Goal: Book appointment/travel/reservation

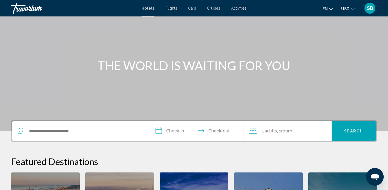
scroll to position [35, 0]
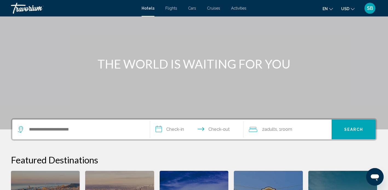
click at [53, 125] on div "Search widget" at bounding box center [81, 129] width 127 height 20
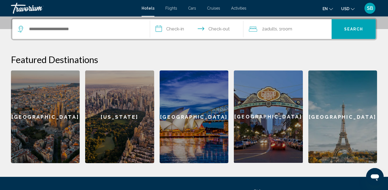
click at [91, 35] on div "Search widget" at bounding box center [81, 29] width 127 height 20
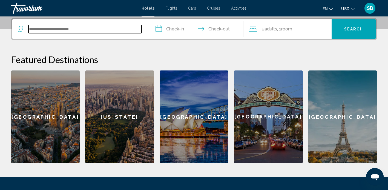
click at [83, 29] on input "Search widget" at bounding box center [84, 29] width 113 height 8
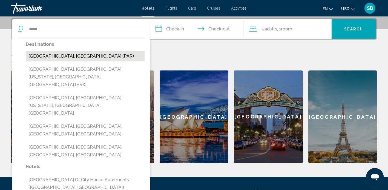
click at [50, 53] on button "[GEOGRAPHIC_DATA], [GEOGRAPHIC_DATA] (PAR)" at bounding box center [85, 56] width 119 height 10
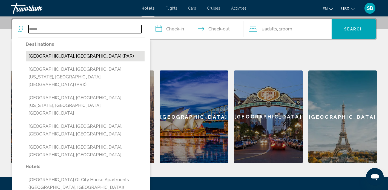
type input "**********"
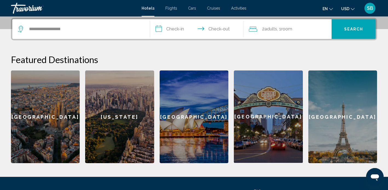
click at [179, 30] on input "**********" at bounding box center [198, 29] width 96 height 21
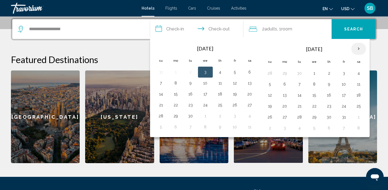
click at [358, 50] on th "Next month" at bounding box center [358, 49] width 15 height 12
click at [360, 107] on button "22" at bounding box center [358, 106] width 9 height 8
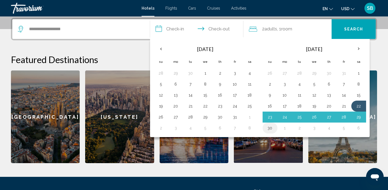
click at [269, 128] on button "30" at bounding box center [270, 128] width 9 height 8
type input "**********"
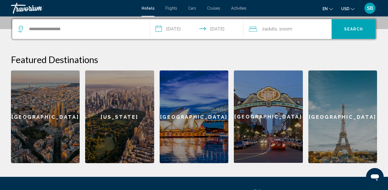
click at [292, 26] on span ", 1 Room rooms" at bounding box center [284, 29] width 15 height 8
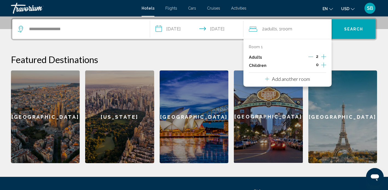
click at [309, 56] on icon "Decrement adults" at bounding box center [310, 56] width 5 height 5
click at [352, 31] on span "Search" at bounding box center [353, 29] width 19 height 4
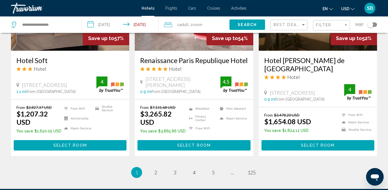
scroll to position [728, 0]
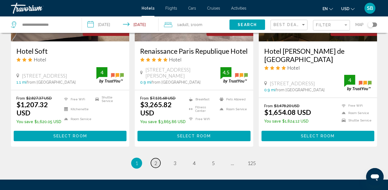
click at [152, 158] on link "page 2" at bounding box center [156, 163] width 10 height 10
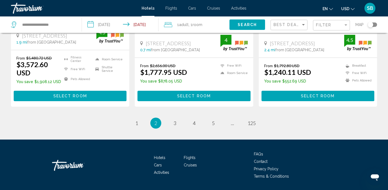
scroll to position [757, 0]
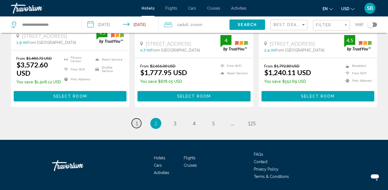
click at [136, 120] on span "1" at bounding box center [136, 123] width 3 height 6
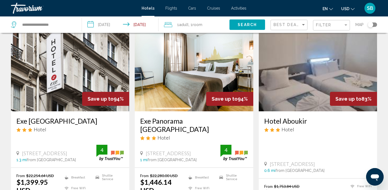
scroll to position [29, 0]
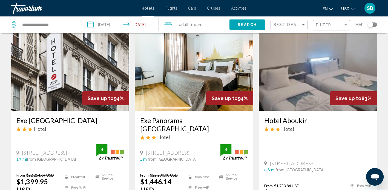
click at [280, 88] on img "Main content" at bounding box center [318, 67] width 118 height 88
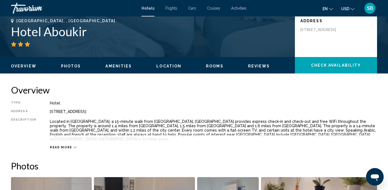
scroll to position [124, 0]
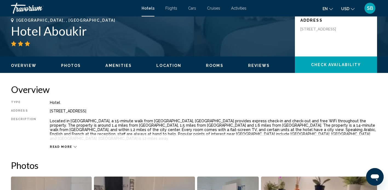
click at [74, 145] on icon "Main content" at bounding box center [75, 146] width 3 height 3
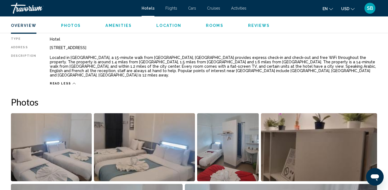
scroll to position [160, 0]
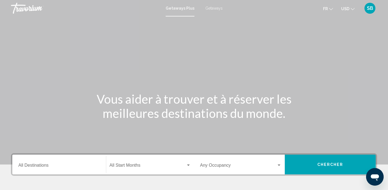
click at [47, 160] on div "Destination All Destinations" at bounding box center [59, 164] width 82 height 17
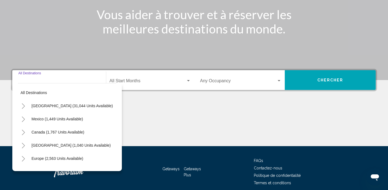
scroll to position [108, 0]
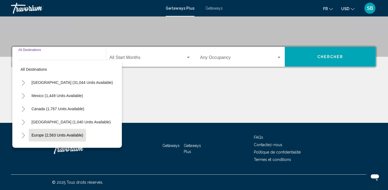
click at [53, 131] on button "Europe (2,563 units available)" at bounding box center [57, 135] width 57 height 13
type input "**********"
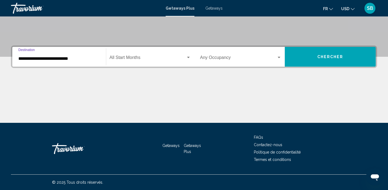
click at [189, 56] on div "Search widget" at bounding box center [188, 57] width 5 height 4
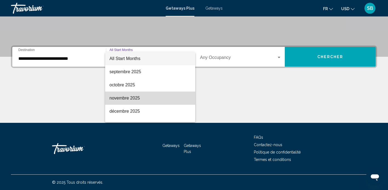
click at [124, 98] on span "novembre 2025" at bounding box center [150, 97] width 81 height 13
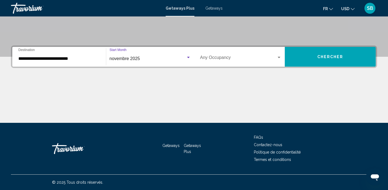
click at [280, 58] on div "Search widget" at bounding box center [279, 57] width 5 height 4
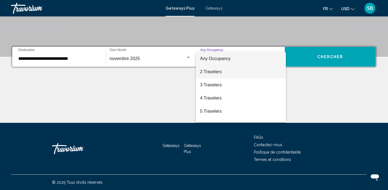
click at [214, 73] on span "2 Travelers" at bounding box center [241, 71] width 82 height 13
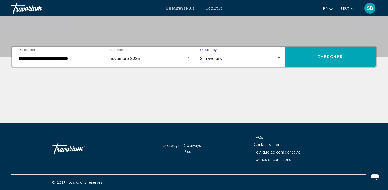
click at [336, 56] on span "Chercher" at bounding box center [330, 57] width 26 height 4
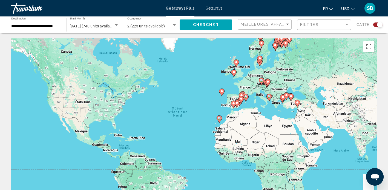
click at [55, 26] on input "**********" at bounding box center [36, 26] width 50 height 4
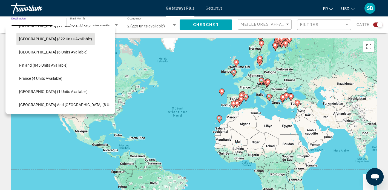
scroll to position [89, 0]
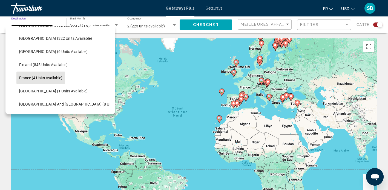
click at [25, 78] on span "France (4 units available)" at bounding box center [40, 78] width 43 height 4
type input "**********"
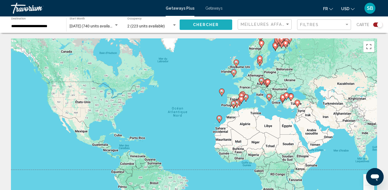
click at [200, 25] on span "Chercher" at bounding box center [206, 25] width 26 height 4
click at [194, 24] on span "Chercher" at bounding box center [206, 25] width 26 height 4
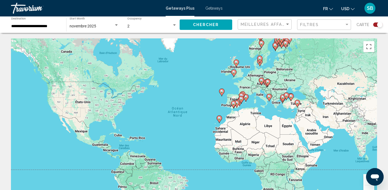
click at [174, 23] on div "Search widget" at bounding box center [174, 25] width 5 height 4
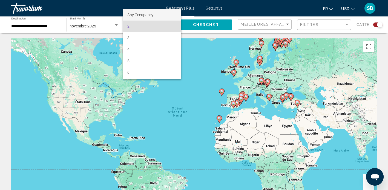
click at [157, 16] on span "Any Occupancy" at bounding box center [152, 15] width 50 height 12
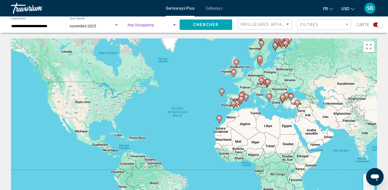
click at [200, 25] on span "Chercher" at bounding box center [206, 25] width 26 height 4
click at [374, 24] on div "Search widget" at bounding box center [377, 24] width 9 height 4
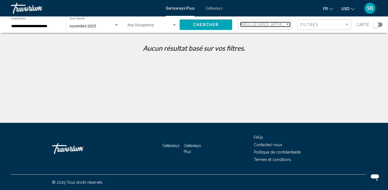
click at [279, 25] on span "Meilleures affaires" at bounding box center [267, 24] width 52 height 4
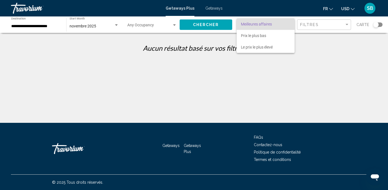
click at [57, 24] on div at bounding box center [194, 95] width 388 height 190
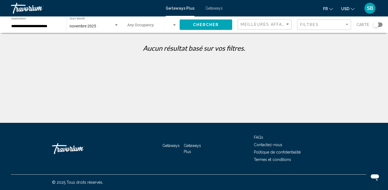
click at [42, 26] on input "**********" at bounding box center [36, 26] width 50 height 4
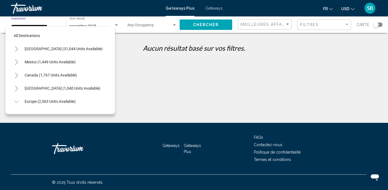
scroll to position [98, 0]
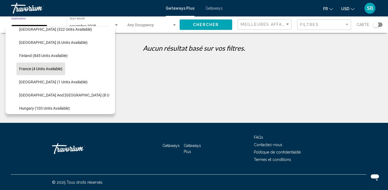
click at [25, 68] on span "France (4 units available)" at bounding box center [40, 69] width 43 height 4
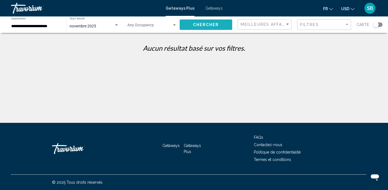
click at [194, 22] on button "Chercher" at bounding box center [206, 24] width 53 height 10
click at [217, 7] on span "Getaways" at bounding box center [213, 8] width 17 height 4
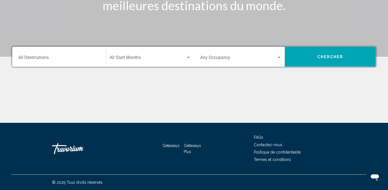
scroll to position [-20, 0]
